Goal: Information Seeking & Learning: Learn about a topic

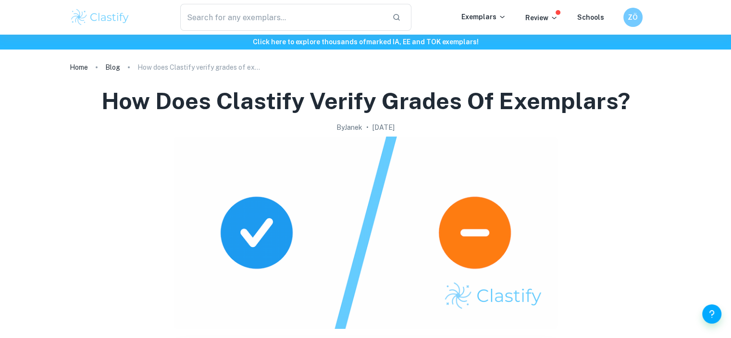
click at [112, 21] on img at bounding box center [100, 17] width 61 height 19
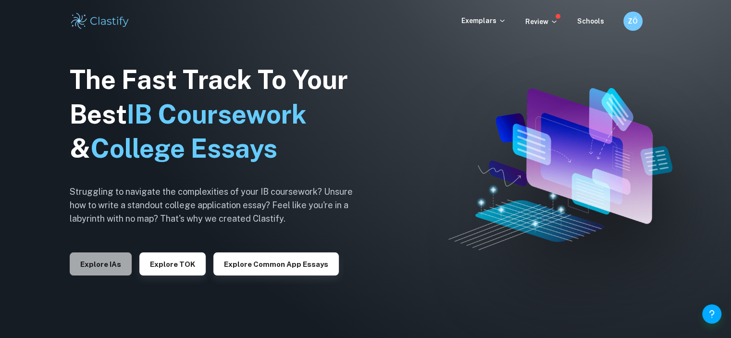
click at [108, 264] on button "Explore IAs" at bounding box center [101, 263] width 62 height 23
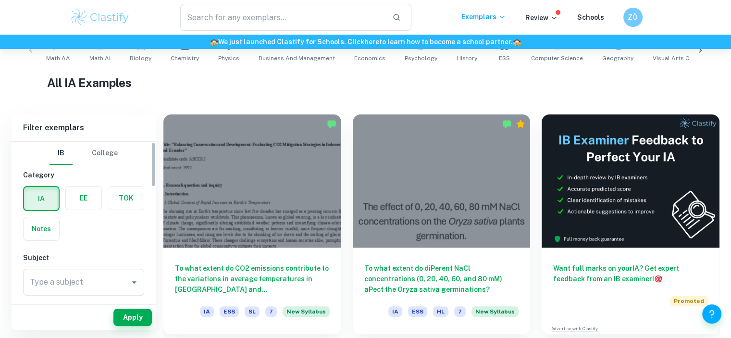
scroll to position [210, 0]
click at [137, 279] on icon "Open" at bounding box center [134, 282] width 12 height 12
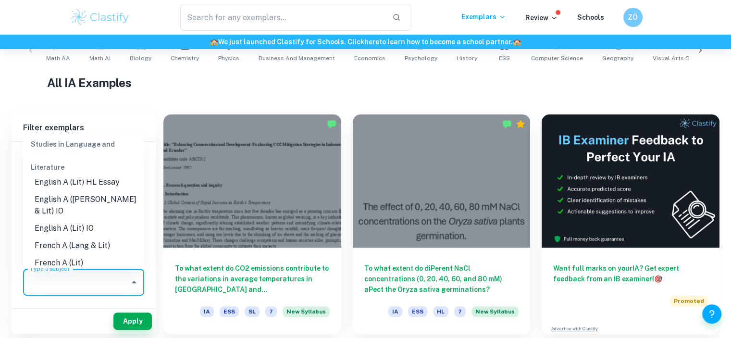
scroll to position [142, 0]
click at [106, 198] on li "English A (Lang & Lit) IO" at bounding box center [83, 204] width 121 height 29
type input "English A (Lang & Lit) IO"
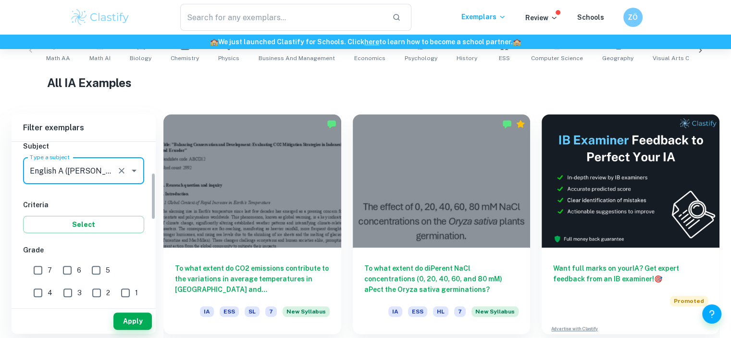
scroll to position [113, 0]
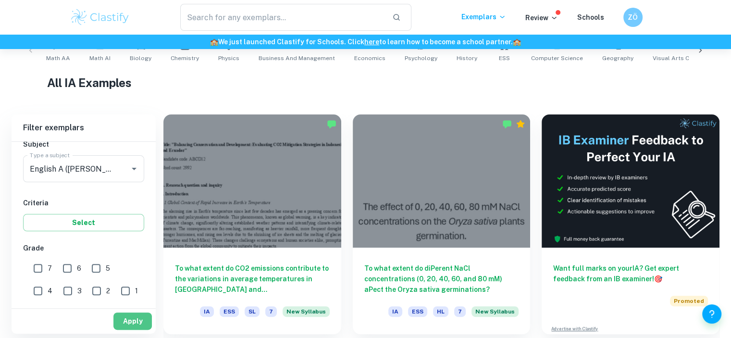
click at [136, 319] on button "Apply" at bounding box center [132, 320] width 38 height 17
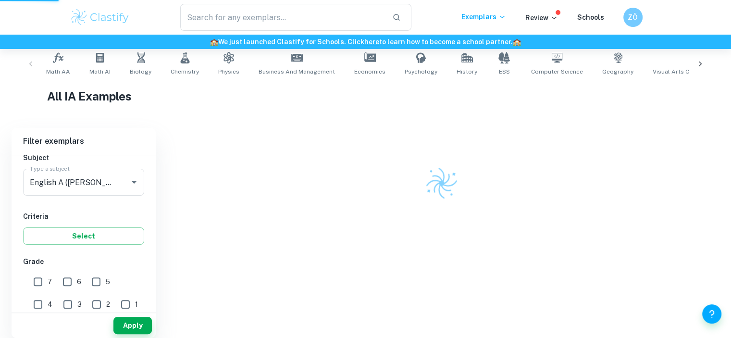
scroll to position [191, 0]
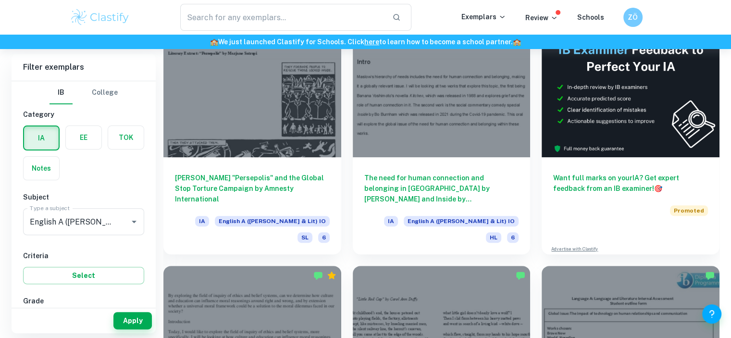
scroll to position [261, 0]
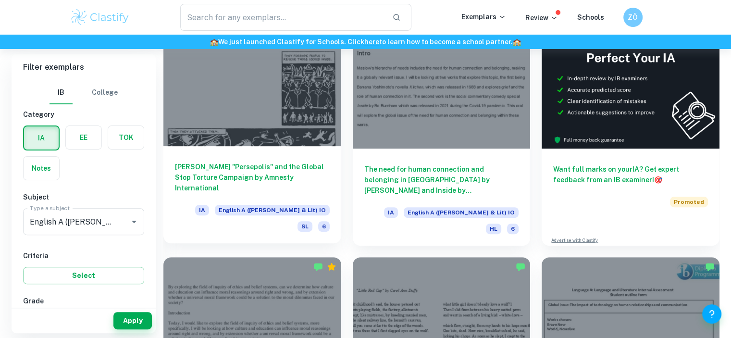
click at [284, 99] on div at bounding box center [252, 79] width 178 height 133
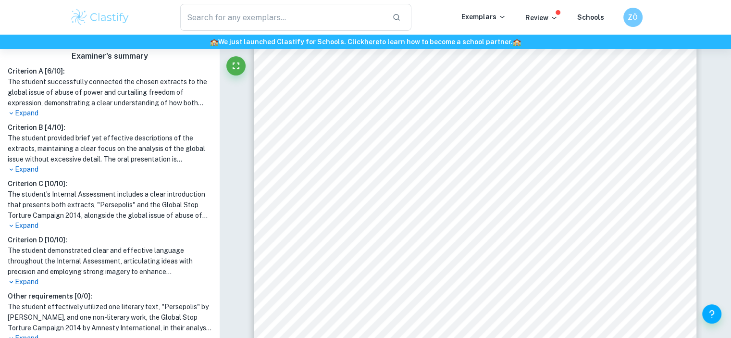
scroll to position [272, 0]
click at [25, 169] on p "Expand" at bounding box center [110, 168] width 204 height 10
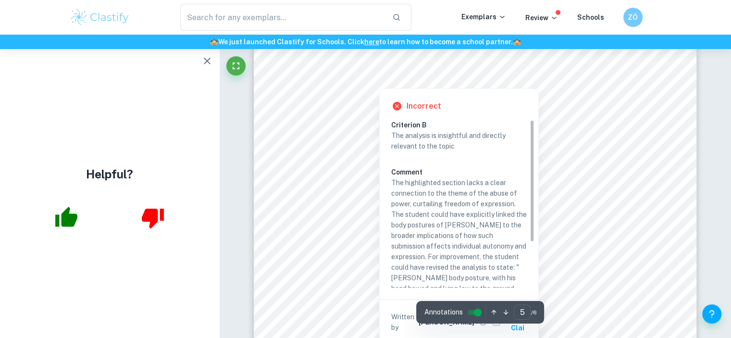
scroll to position [2849, 0]
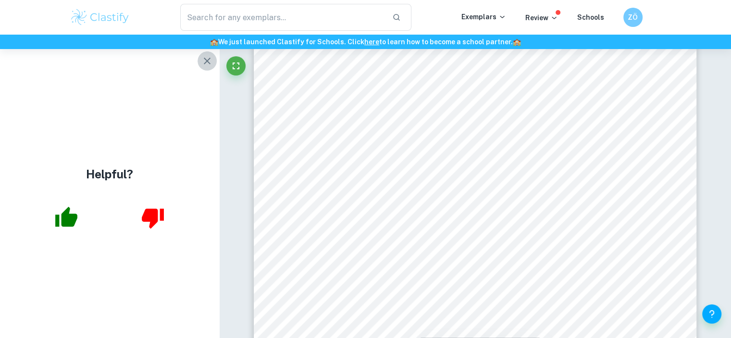
click at [203, 60] on icon "button" at bounding box center [207, 61] width 12 height 12
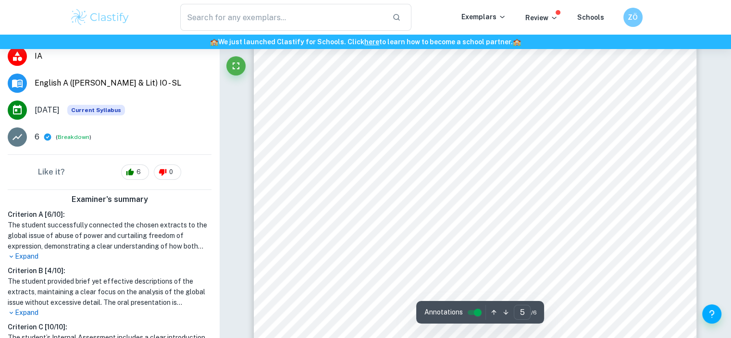
scroll to position [2697, 0]
type input "5"
